Goal: Information Seeking & Learning: Understand process/instructions

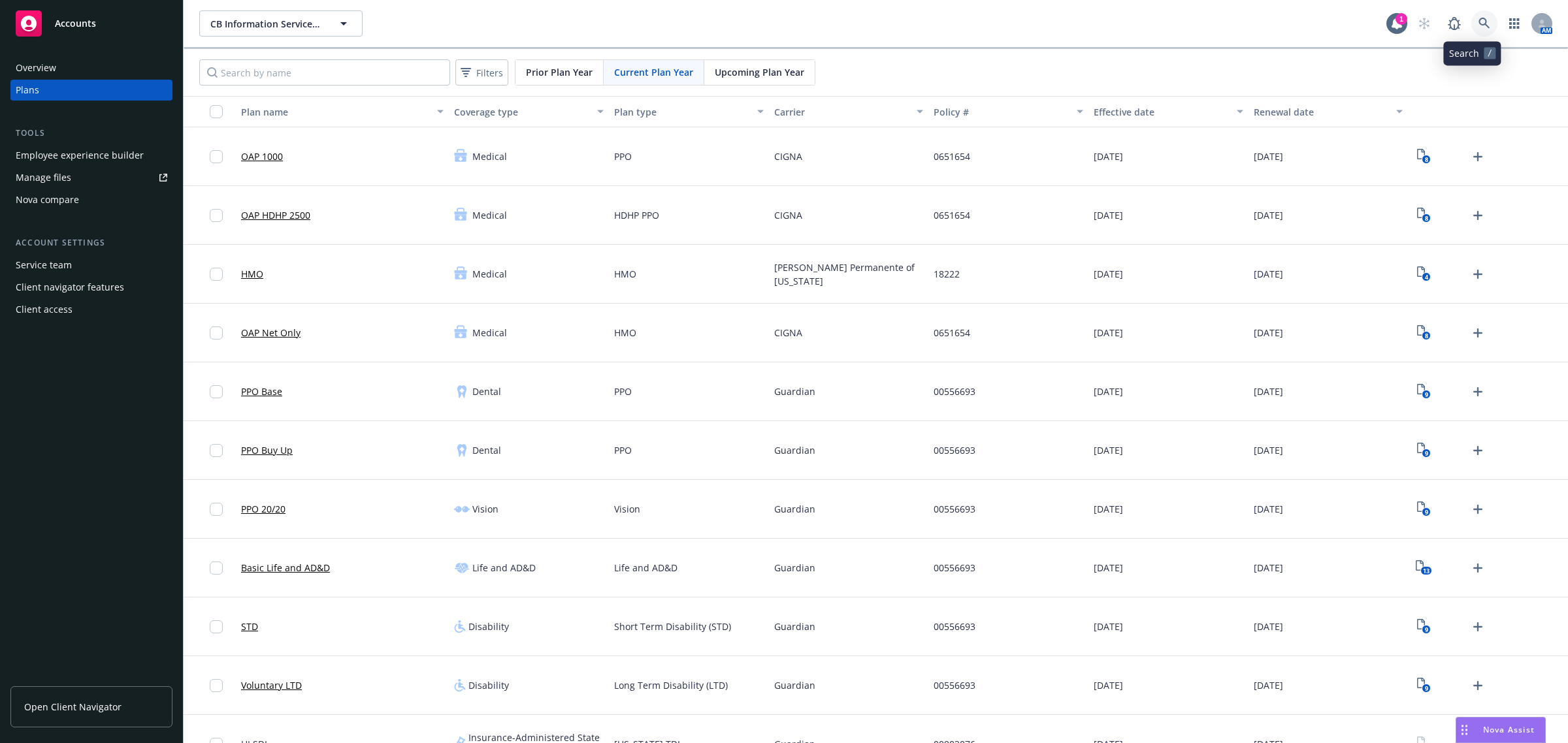
click at [1478, 25] on icon at bounding box center [1484, 23] width 12 height 12
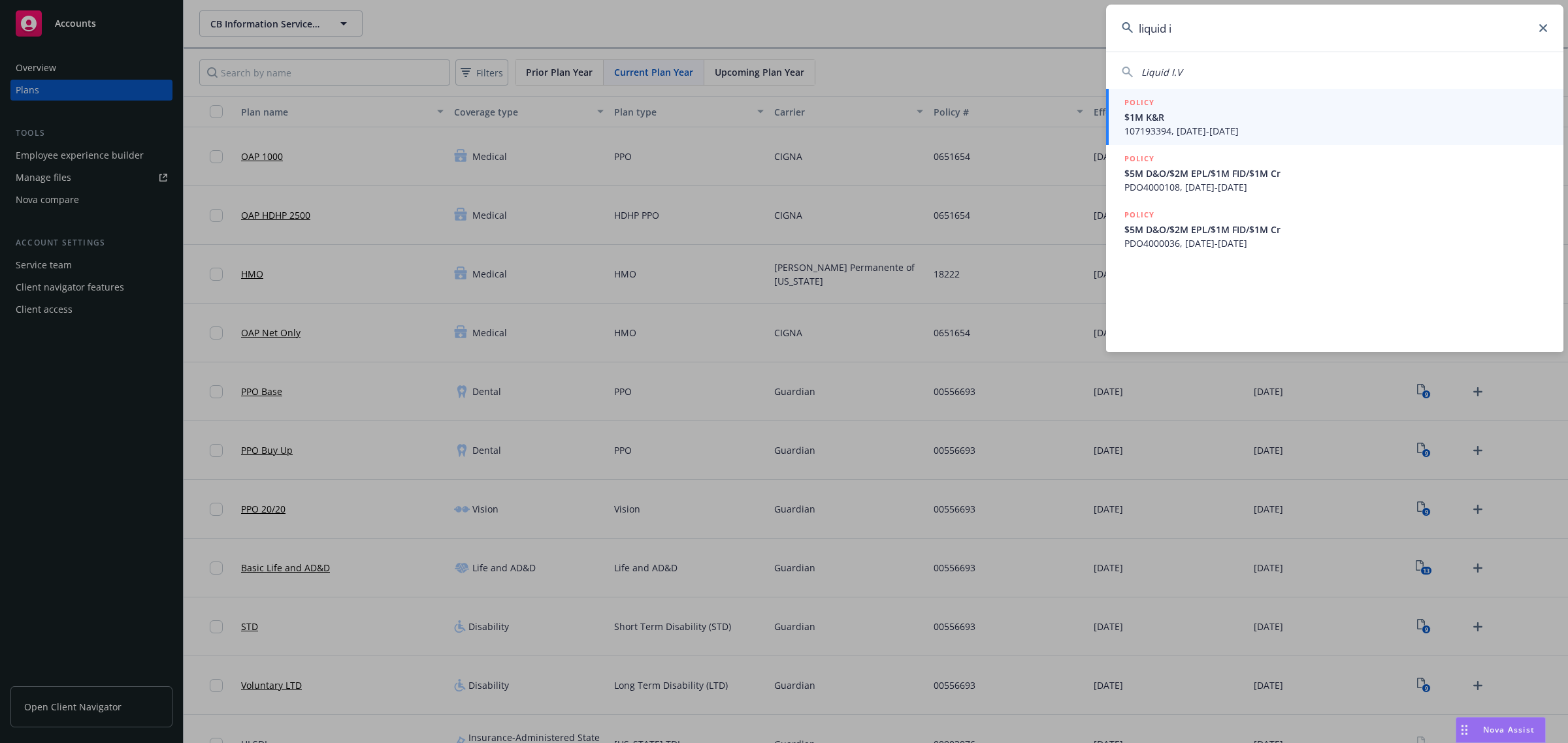
click at [1168, 67] on span "Liquid I.V" at bounding box center [1162, 71] width 41 height 13
type input "Liquid I.V"
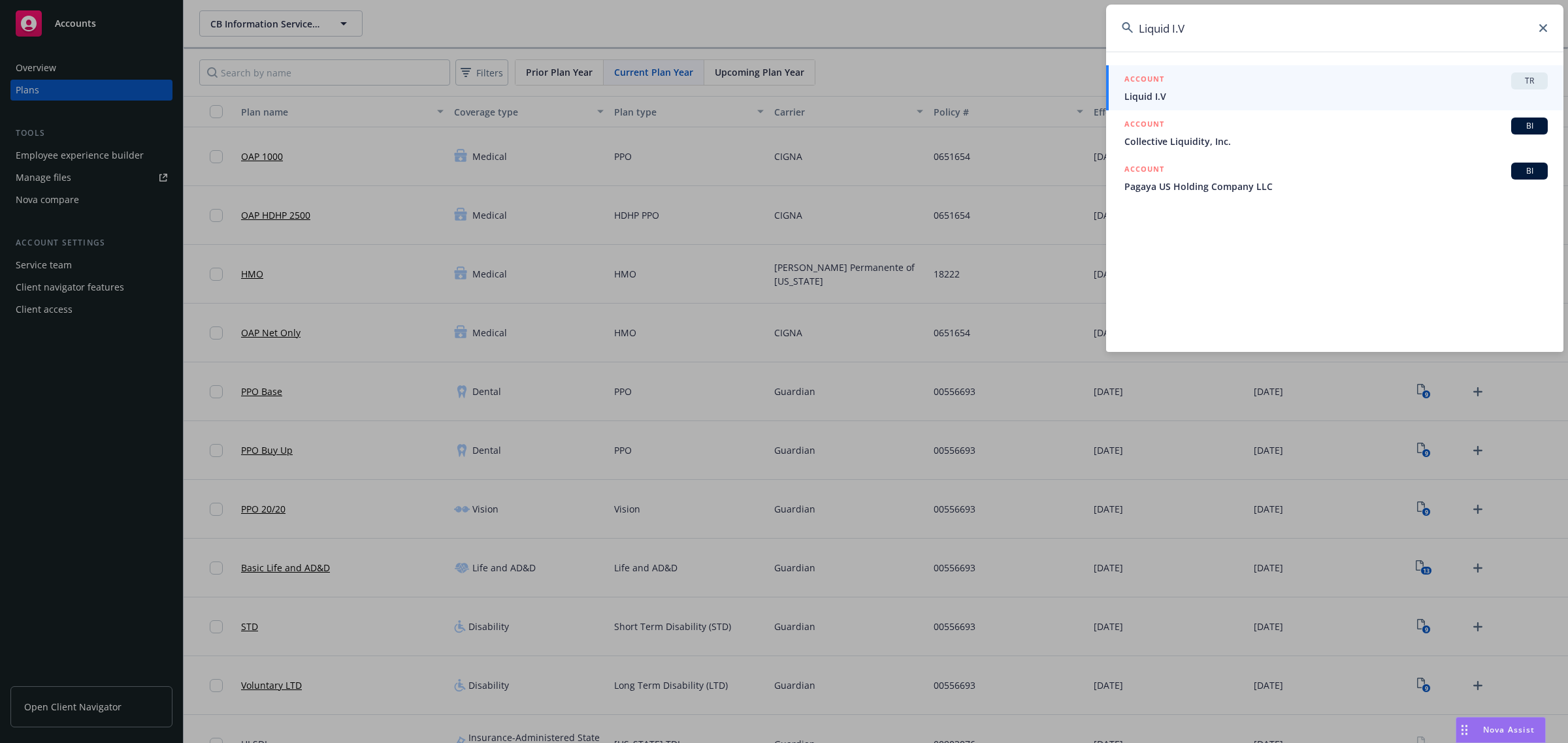
click at [1242, 83] on div "ACCOUNT TR" at bounding box center [1335, 81] width 424 height 17
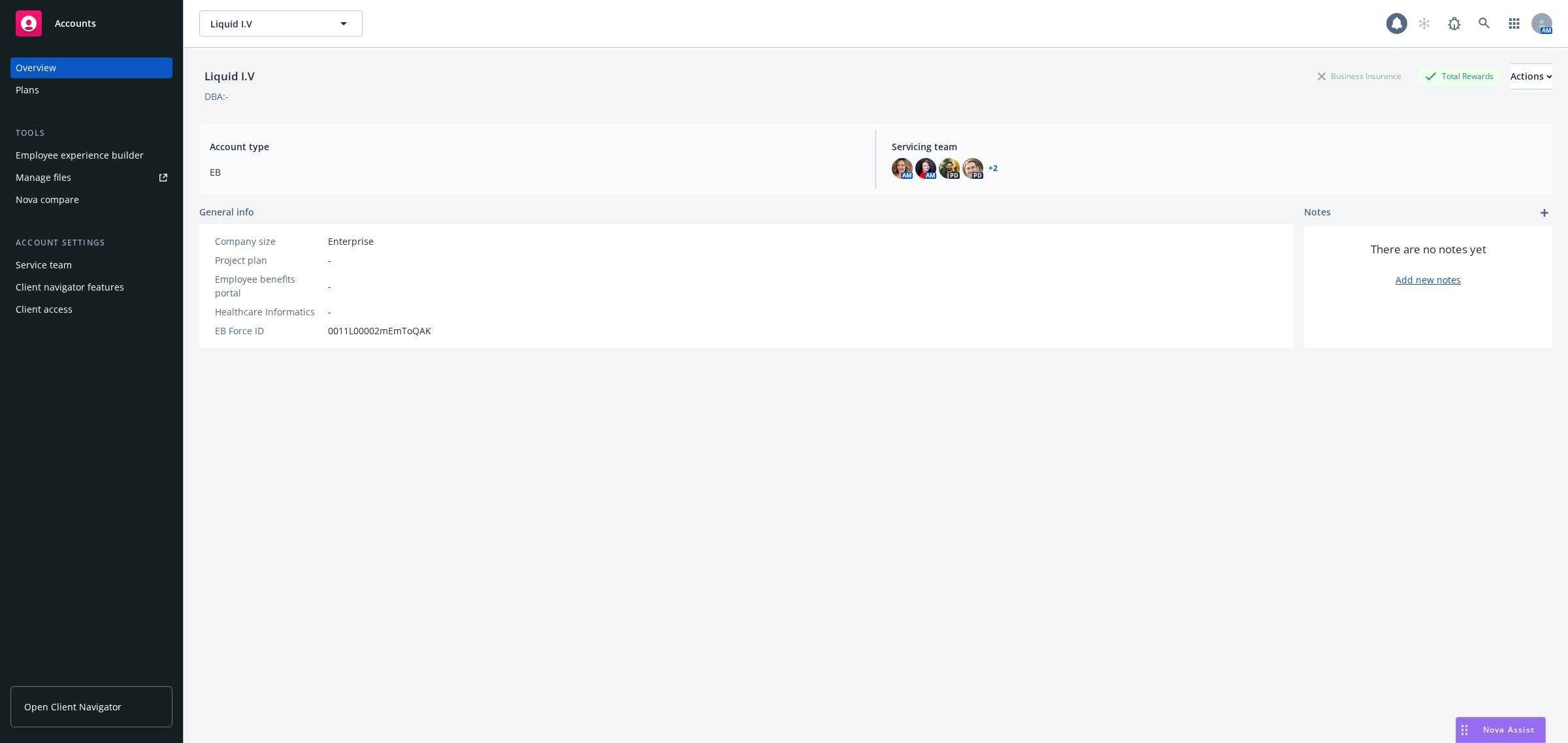
click at [25, 87] on div "Plans" at bounding box center [27, 91] width 23 height 21
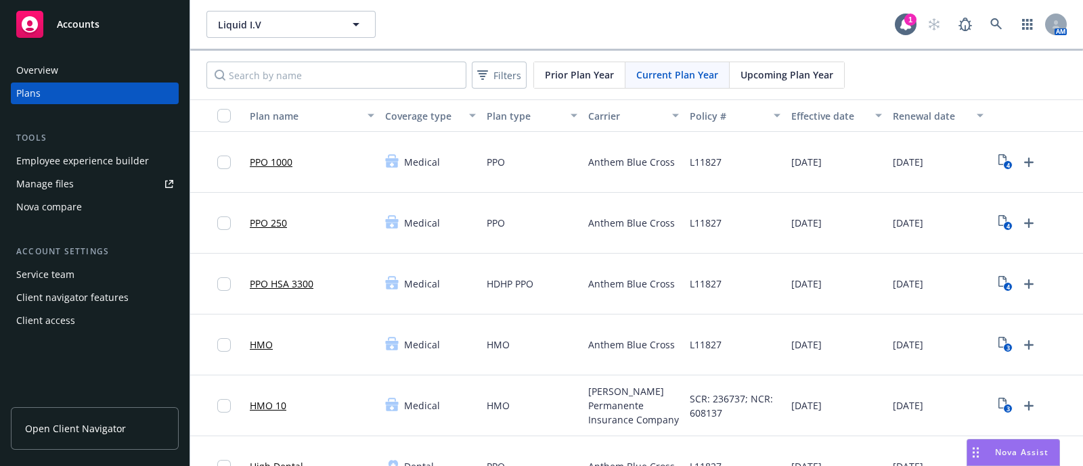
click at [79, 160] on div "Employee experience builder" at bounding box center [82, 161] width 133 height 22
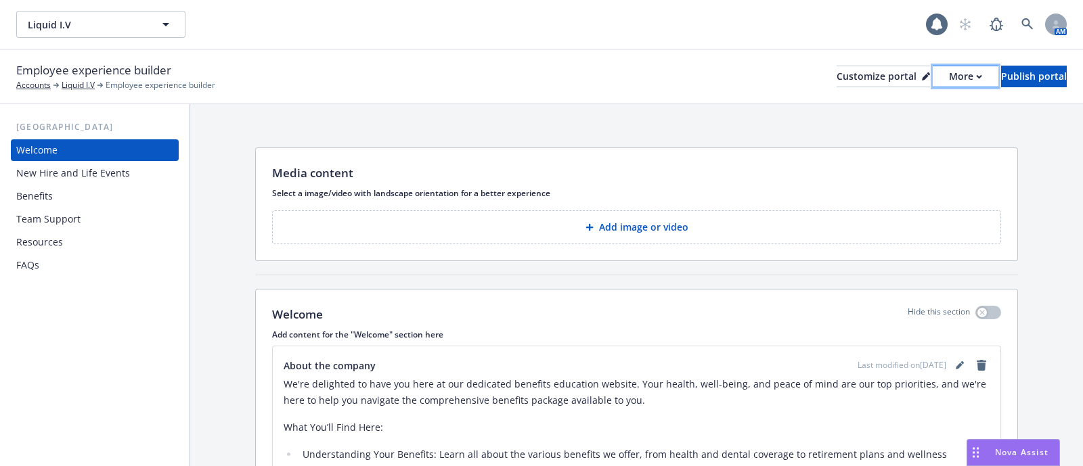
click at [949, 72] on div "More" at bounding box center [965, 76] width 33 height 20
click at [907, 111] on link "Copy preview link" at bounding box center [894, 106] width 123 height 27
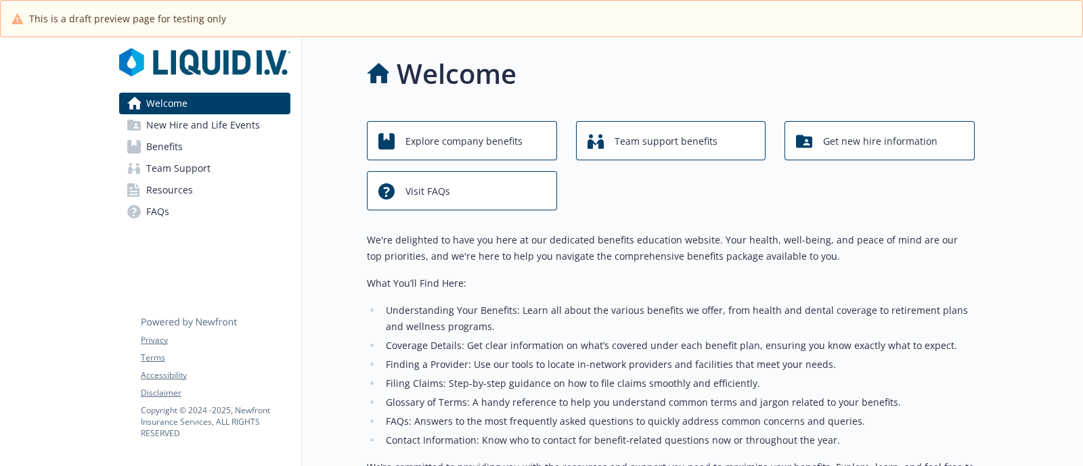
click at [215, 133] on span "New Hire and Life Events" at bounding box center [203, 125] width 114 height 22
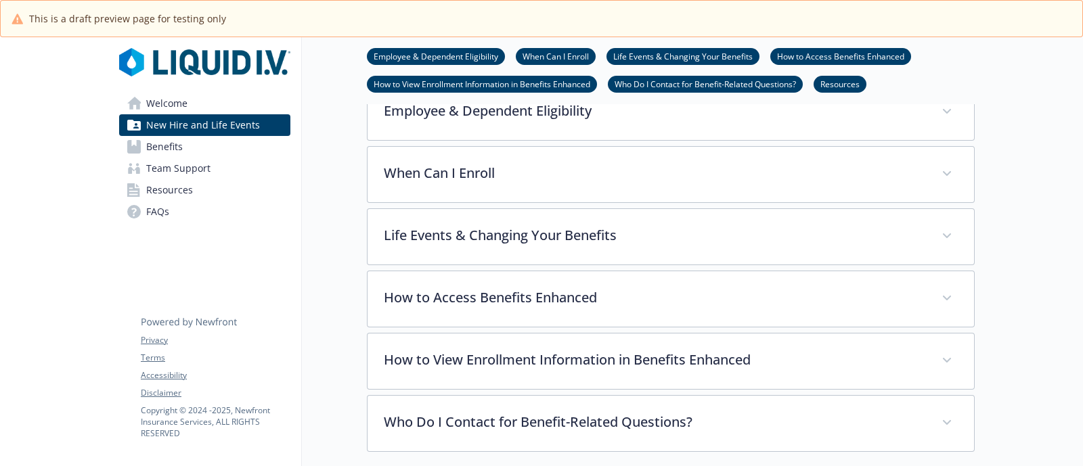
scroll to position [338, 0]
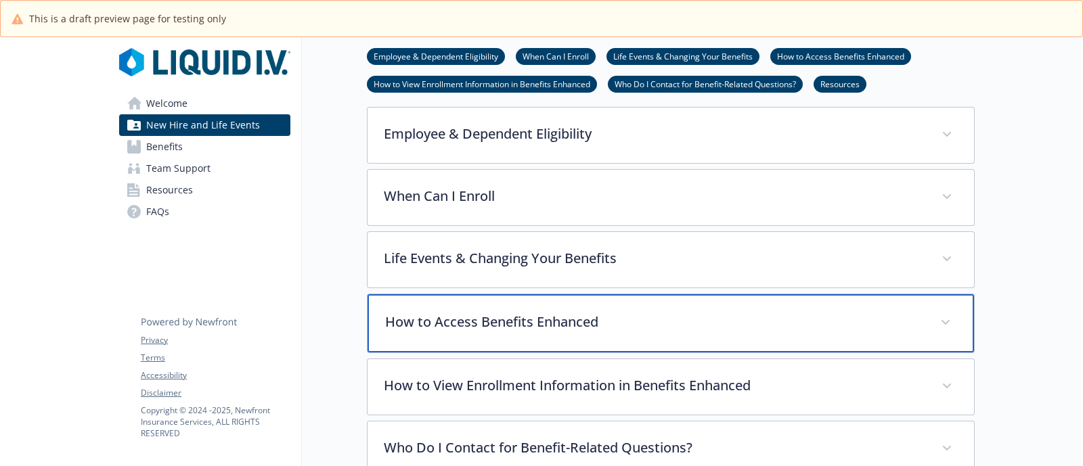
click at [521, 333] on div "How to Access Benefits Enhanced" at bounding box center [671, 323] width 607 height 58
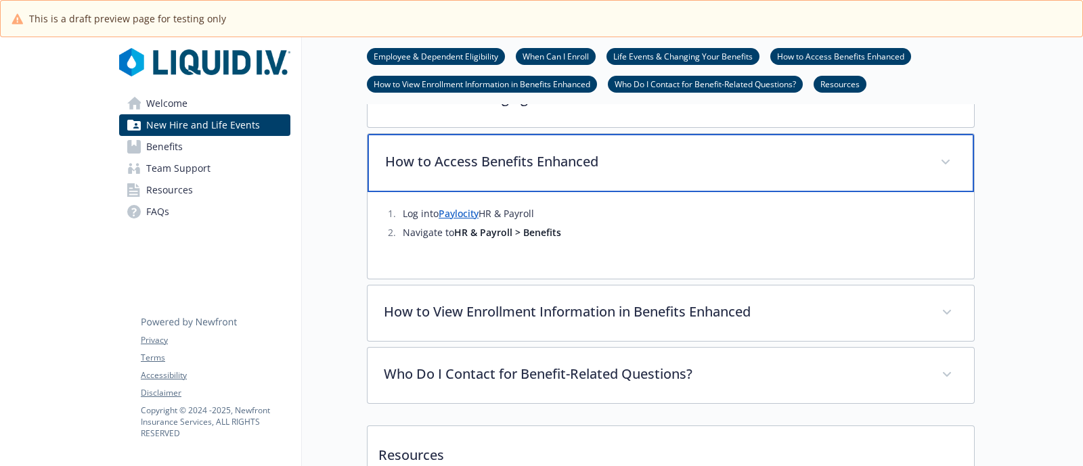
scroll to position [508, 0]
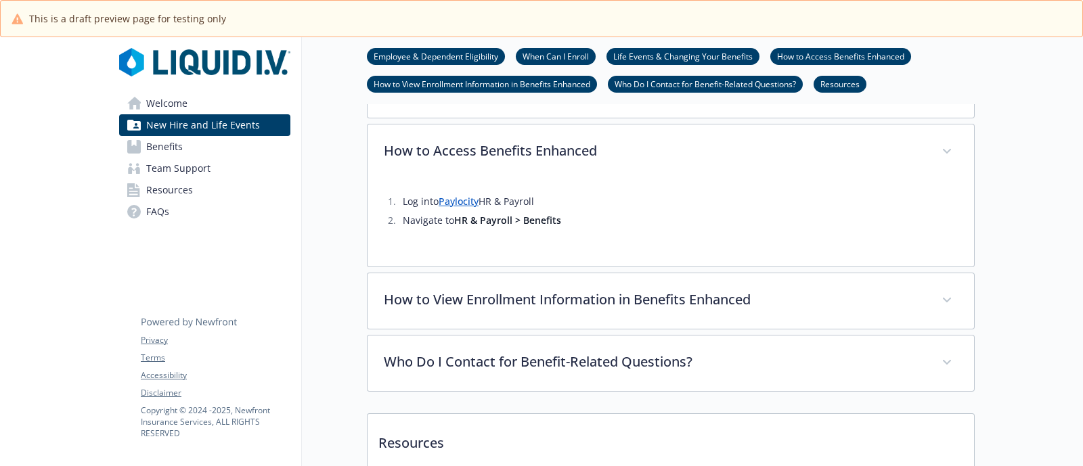
click at [462, 204] on link "Paylocity" at bounding box center [459, 201] width 40 height 13
click at [460, 200] on link "Paylocity" at bounding box center [459, 201] width 40 height 13
click at [217, 149] on link "Benefits" at bounding box center [204, 147] width 171 height 22
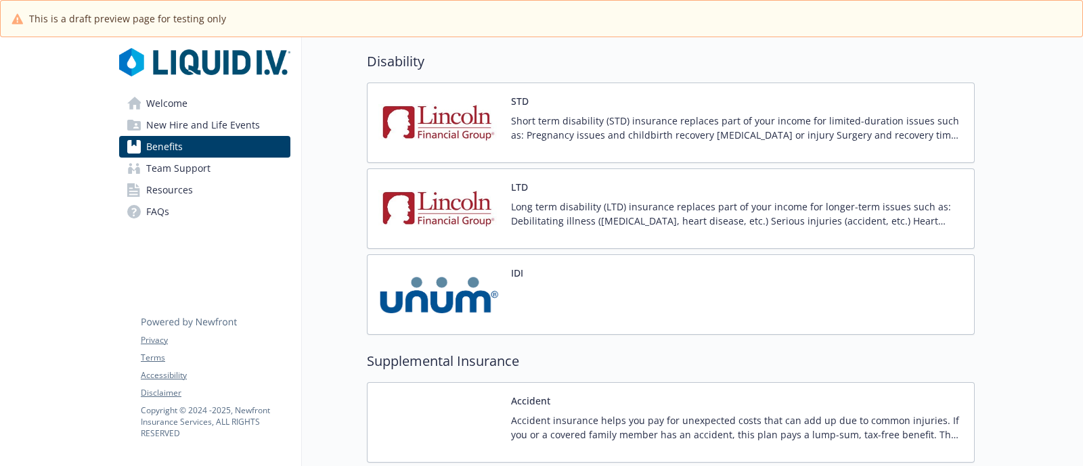
scroll to position [1184, 0]
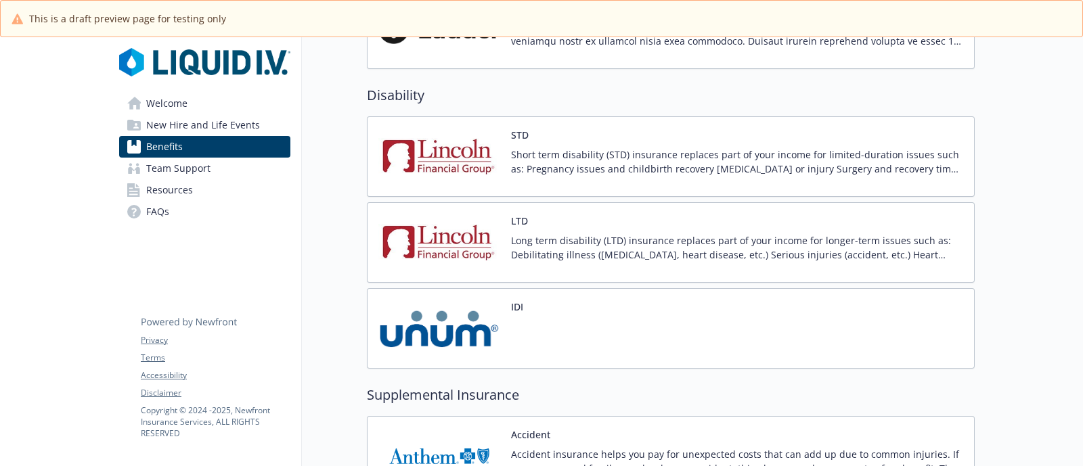
click at [630, 342] on div "IDI" at bounding box center [671, 328] width 608 height 81
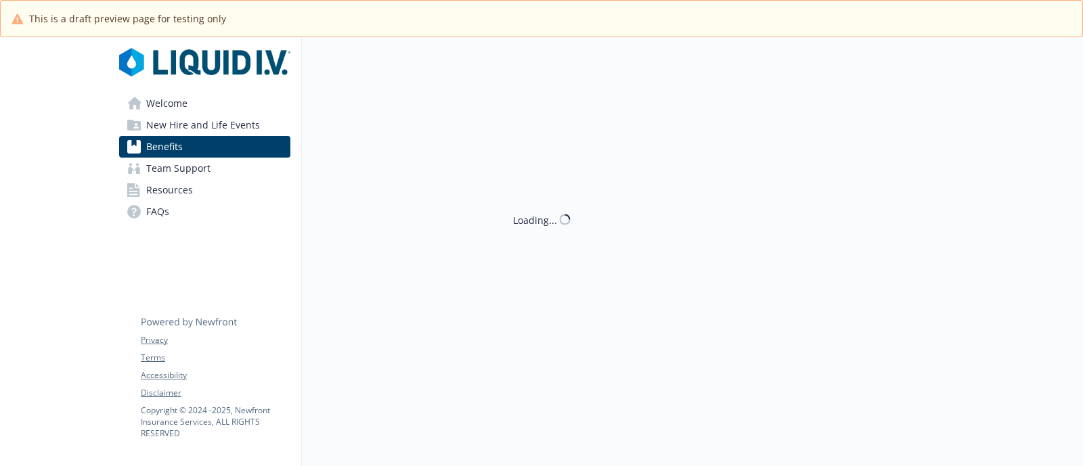
scroll to position [1184, 0]
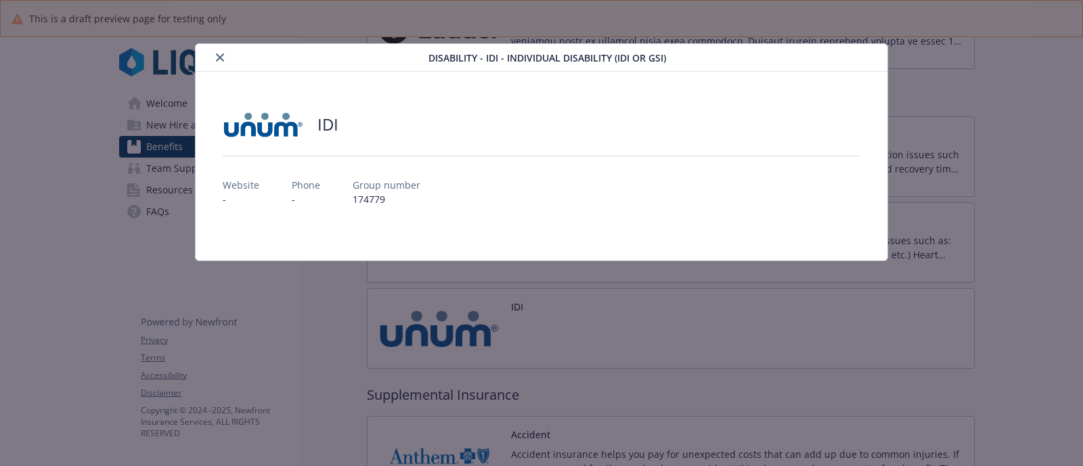
click at [220, 50] on button "close" at bounding box center [220, 57] width 16 height 16
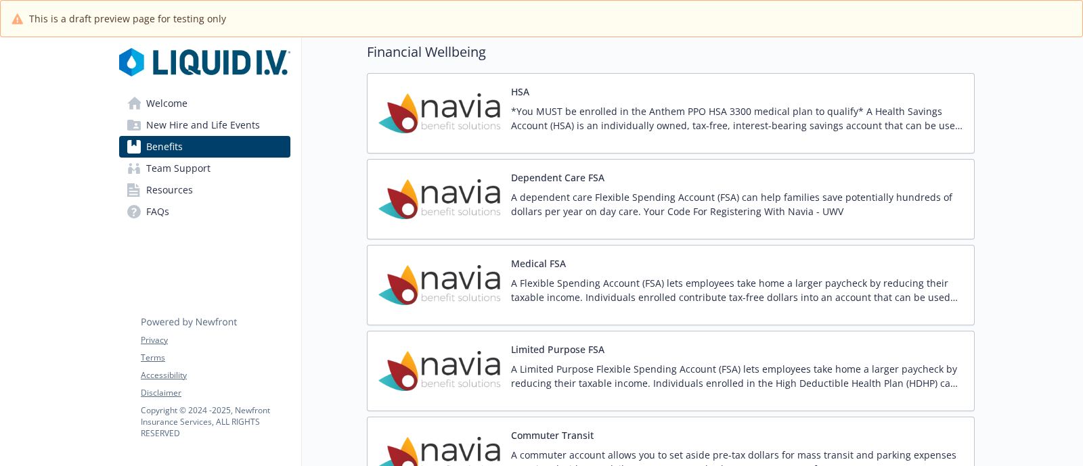
scroll to position [2096, 0]
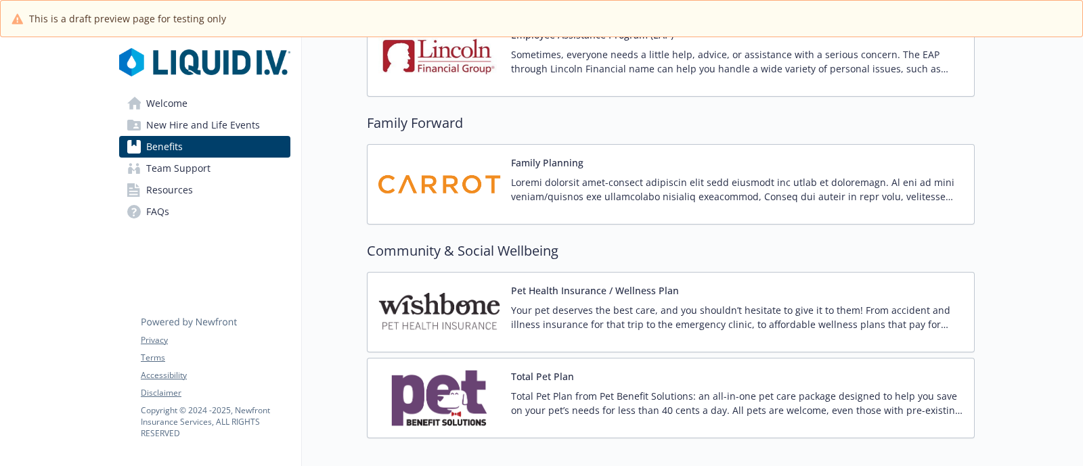
scroll to position [2773, 0]
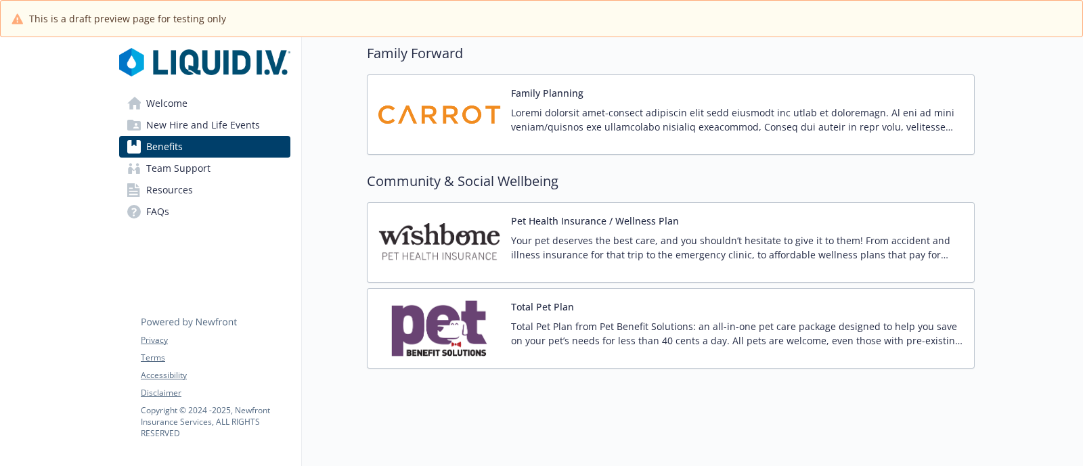
click at [198, 193] on link "Resources" at bounding box center [204, 190] width 171 height 22
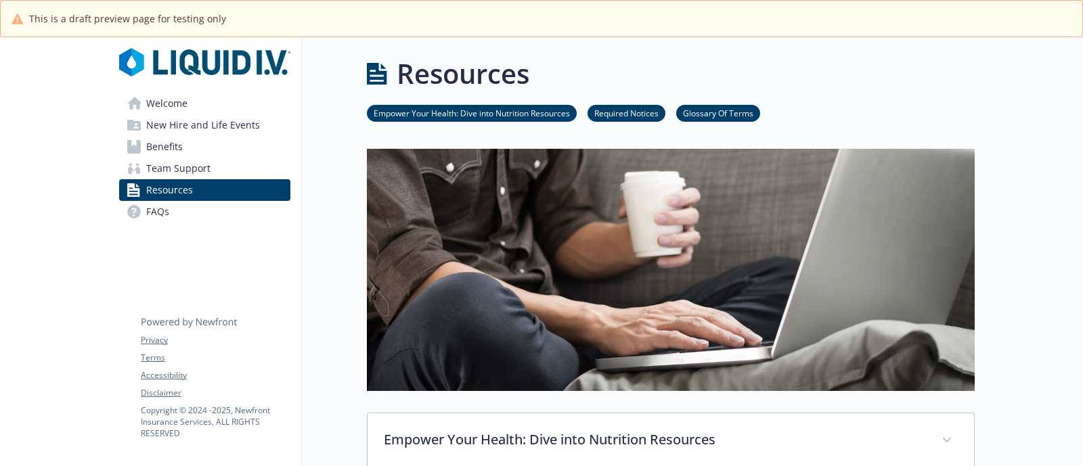
click at [156, 123] on span "New Hire and Life Events" at bounding box center [203, 125] width 114 height 22
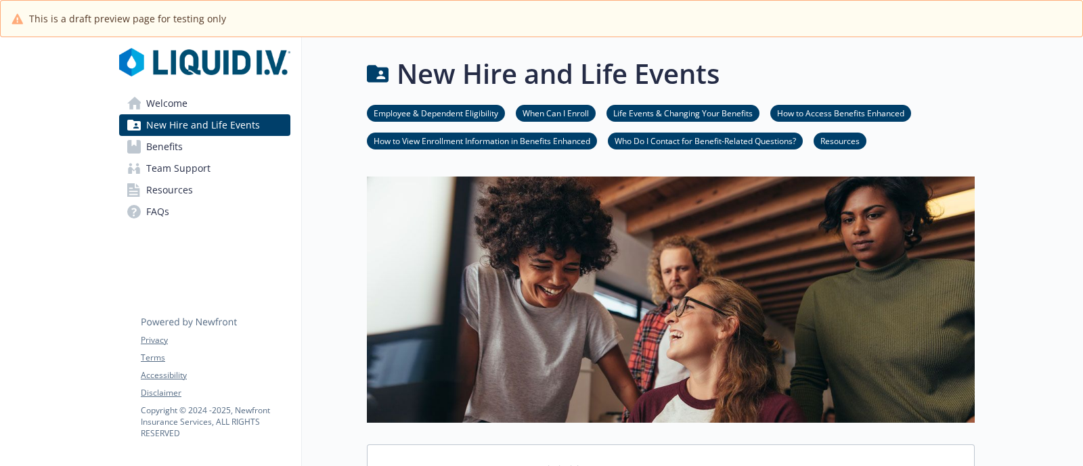
click at [176, 194] on span "Resources" at bounding box center [169, 190] width 47 height 22
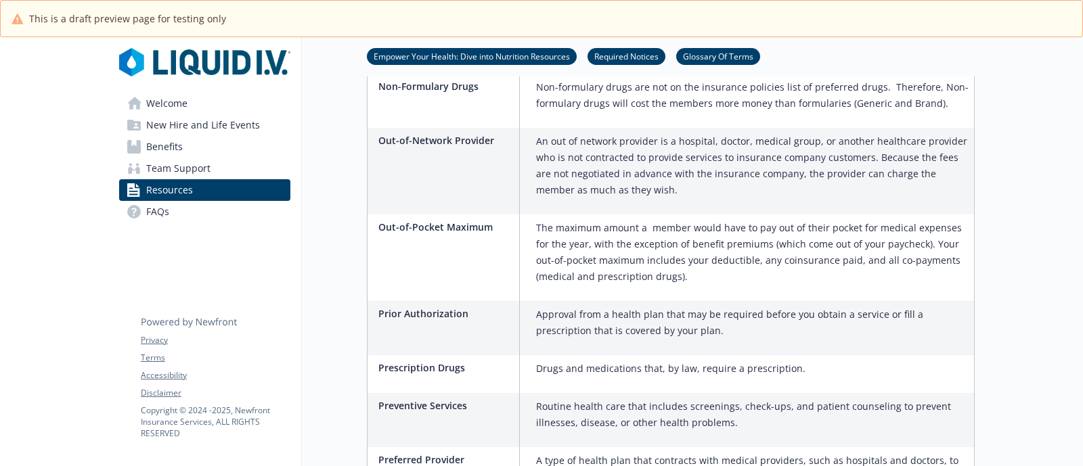
click at [175, 170] on span "Team Support" at bounding box center [178, 169] width 64 height 22
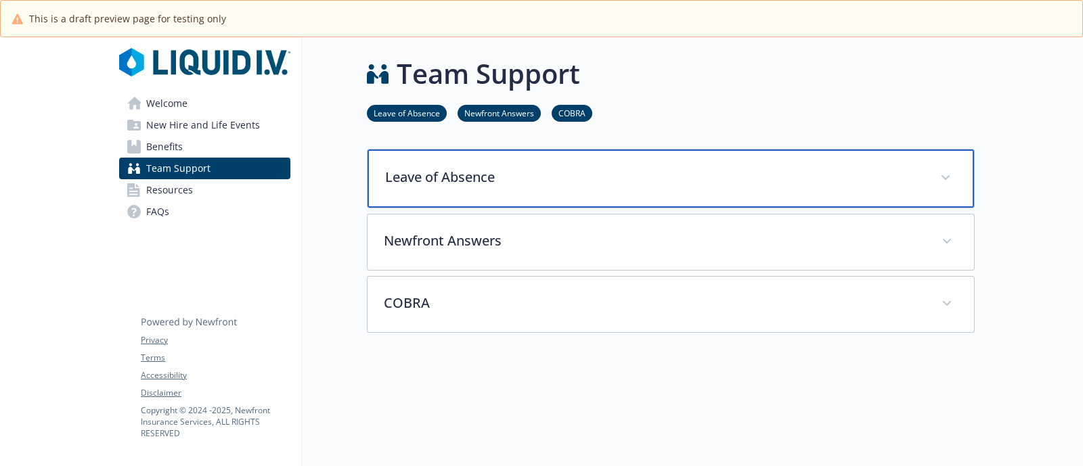
click at [465, 187] on div "Leave of Absence" at bounding box center [671, 179] width 607 height 58
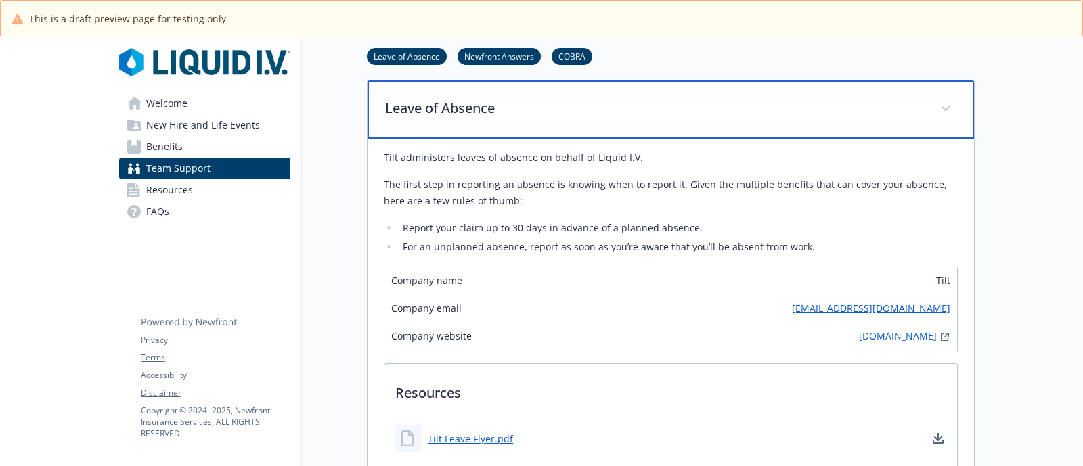
scroll to position [84, 0]
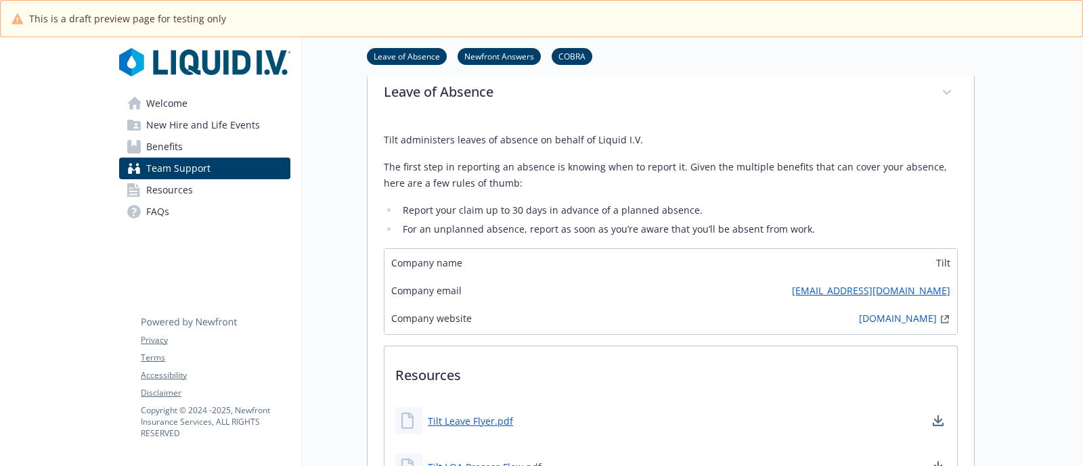
drag, startPoint x: 181, startPoint y: 147, endPoint x: 605, endPoint y: 296, distance: 448.5
click at [181, 147] on span "Benefits" at bounding box center [164, 147] width 37 height 22
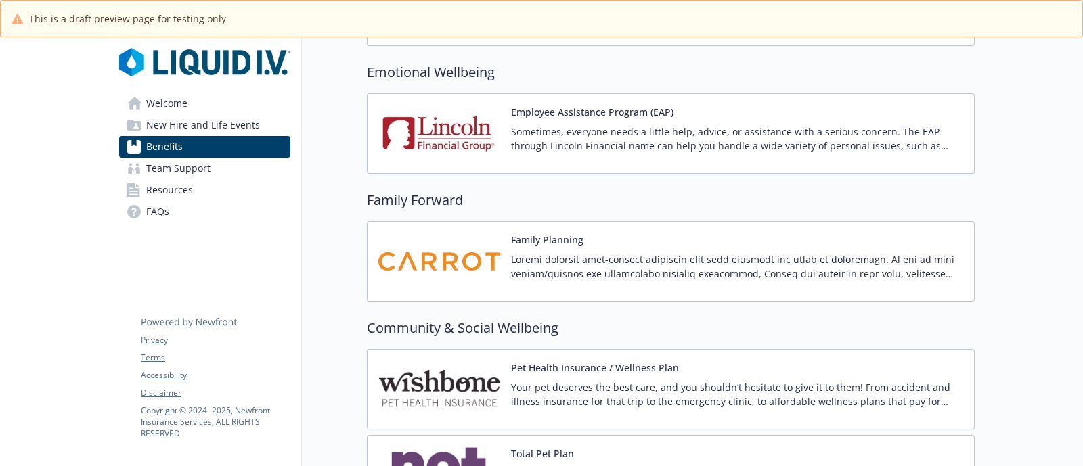
scroll to position [2773, 0]
